Goal: Task Accomplishment & Management: Use online tool/utility

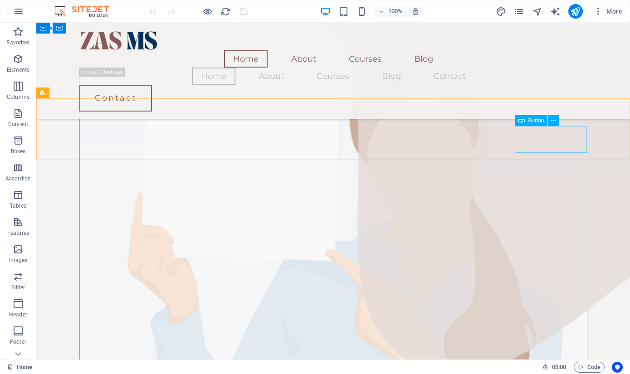
scroll to position [434, 0]
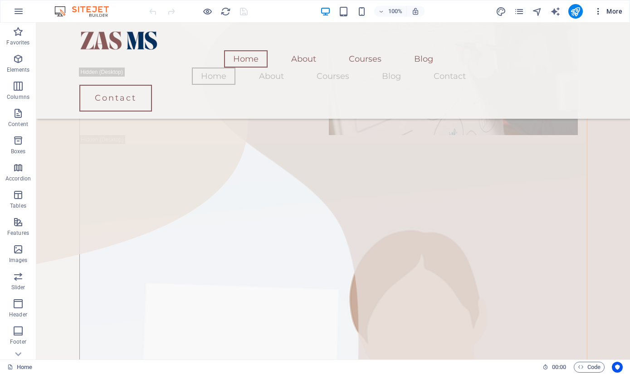
click at [597, 12] on icon "button" at bounding box center [597, 11] width 9 height 9
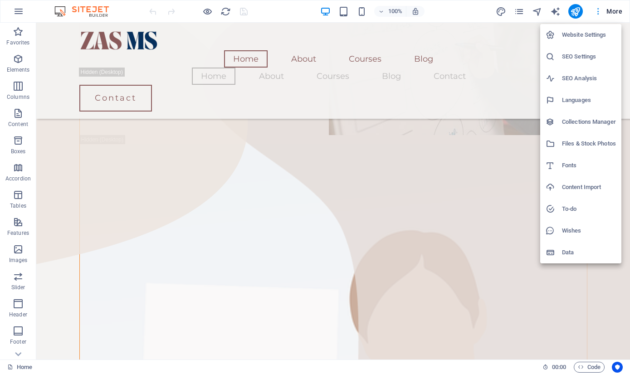
click at [597, 12] on div at bounding box center [315, 187] width 630 height 374
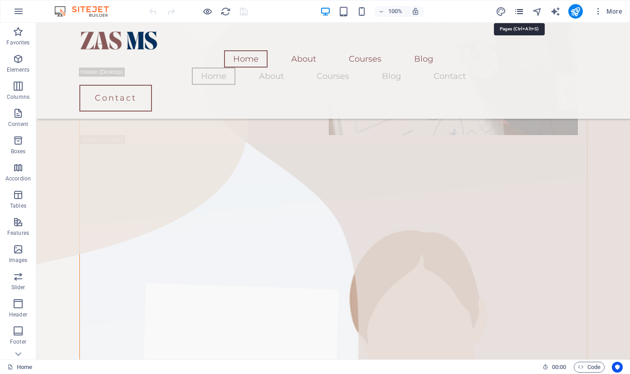
click at [519, 15] on icon "pages" at bounding box center [519, 11] width 10 height 10
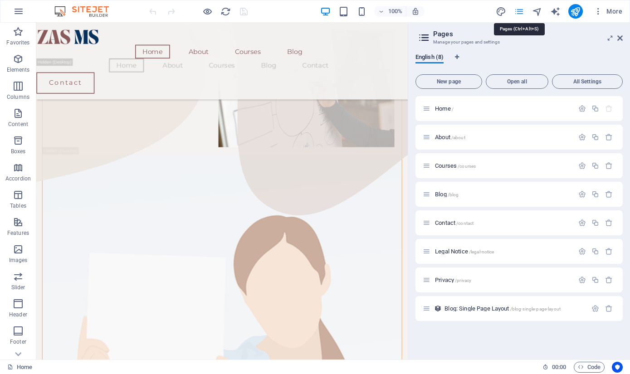
scroll to position [482, 0]
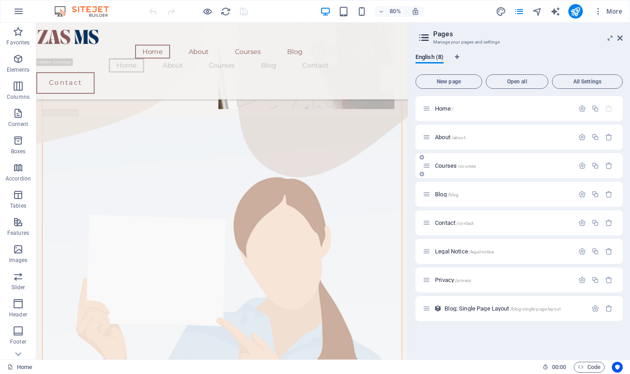
click at [443, 162] on div "Courses /courses" at bounding box center [497, 165] width 151 height 10
click at [443, 168] on span "Courses /courses" at bounding box center [455, 165] width 41 height 7
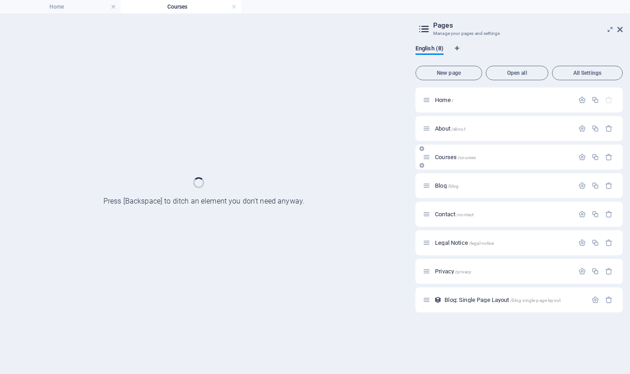
scroll to position [0, 0]
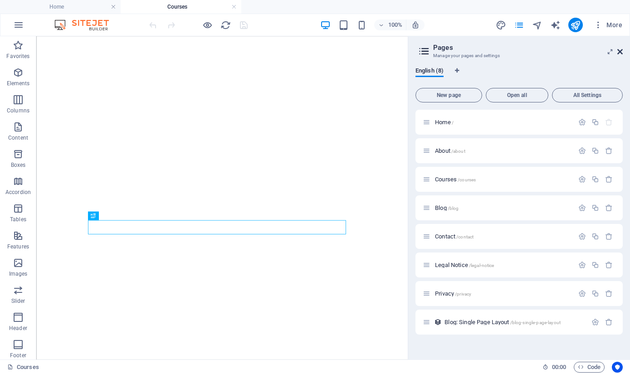
click at [621, 31] on button "More" at bounding box center [608, 25] width 36 height 15
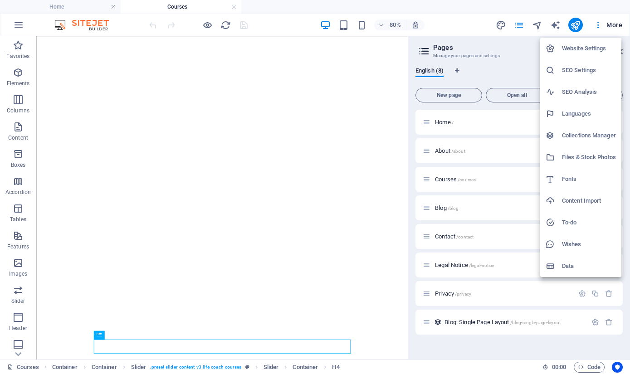
click at [506, 39] on div at bounding box center [315, 187] width 630 height 374
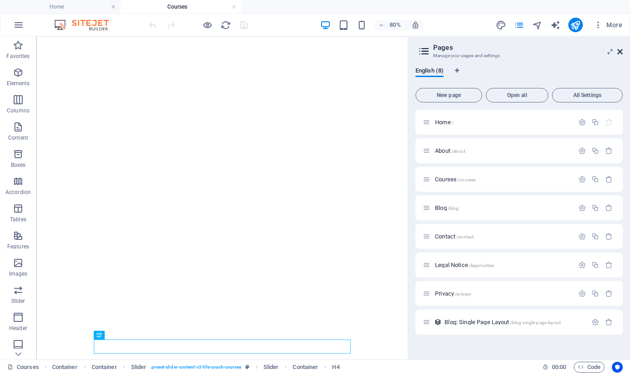
click at [620, 50] on icon at bounding box center [619, 51] width 5 height 7
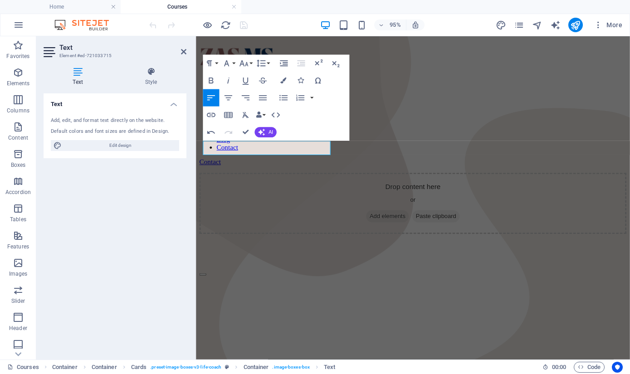
scroll to position [504, 0]
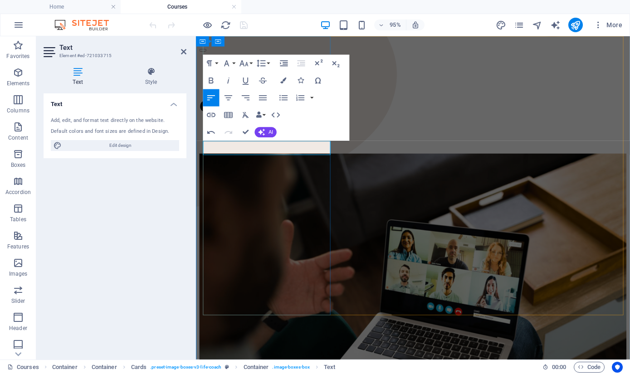
click at [142, 229] on div "Text Add, edit, and format text directly on the website. Default colors and fon…" at bounding box center [115, 222] width 143 height 259
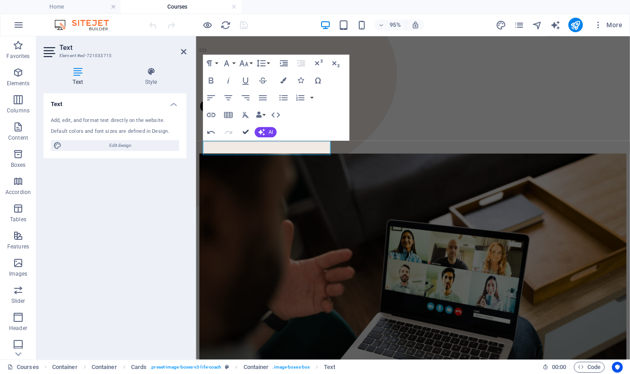
scroll to position [541, 0]
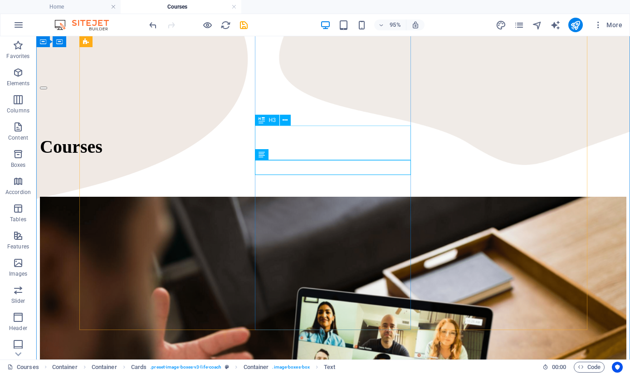
scroll to position [555, 0]
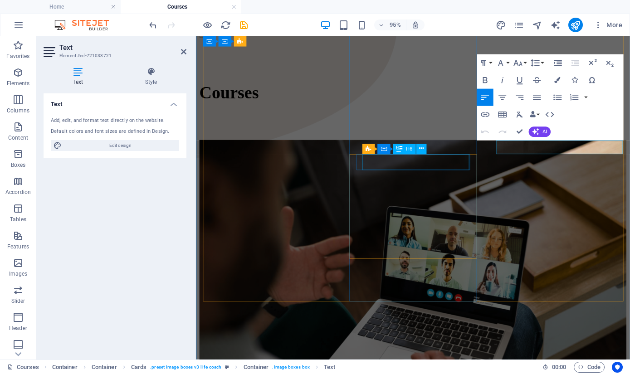
scroll to position [518, 0]
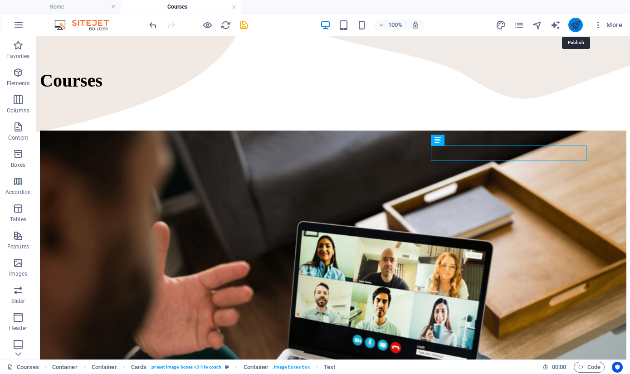
click at [572, 22] on icon "publish" at bounding box center [575, 25] width 10 height 10
